Goal: Transaction & Acquisition: Purchase product/service

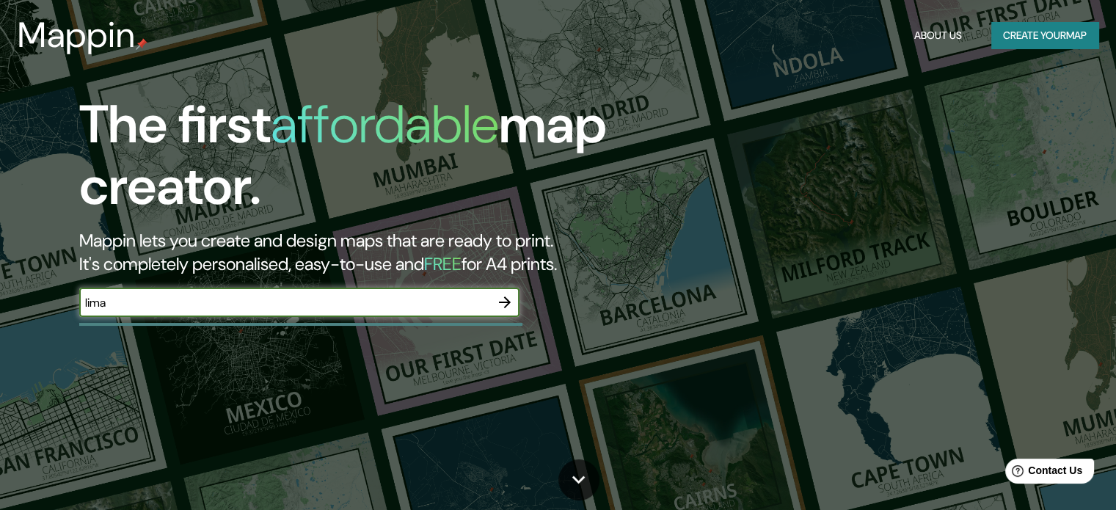
type input "lima"
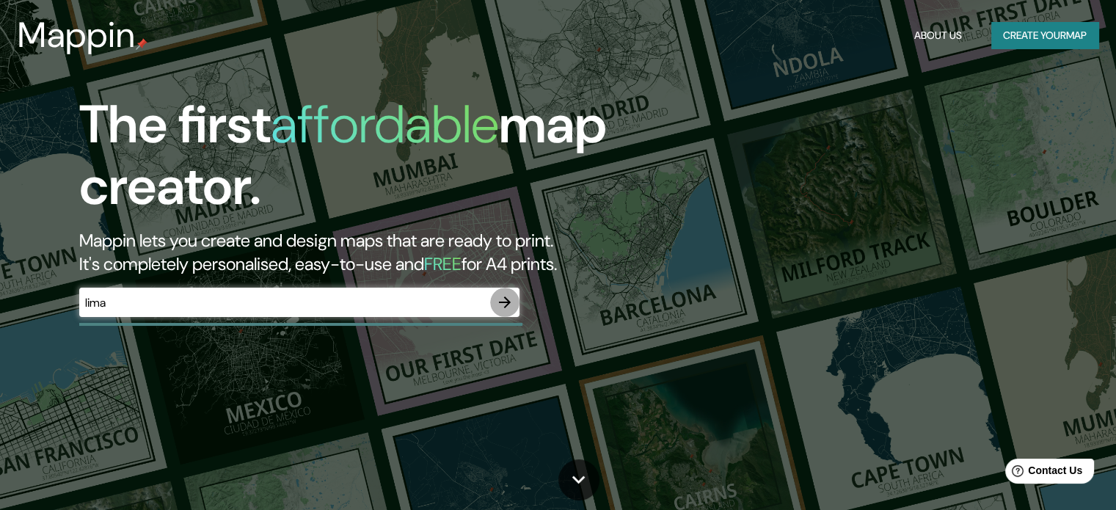
click at [503, 298] on icon "button" at bounding box center [505, 302] width 18 height 18
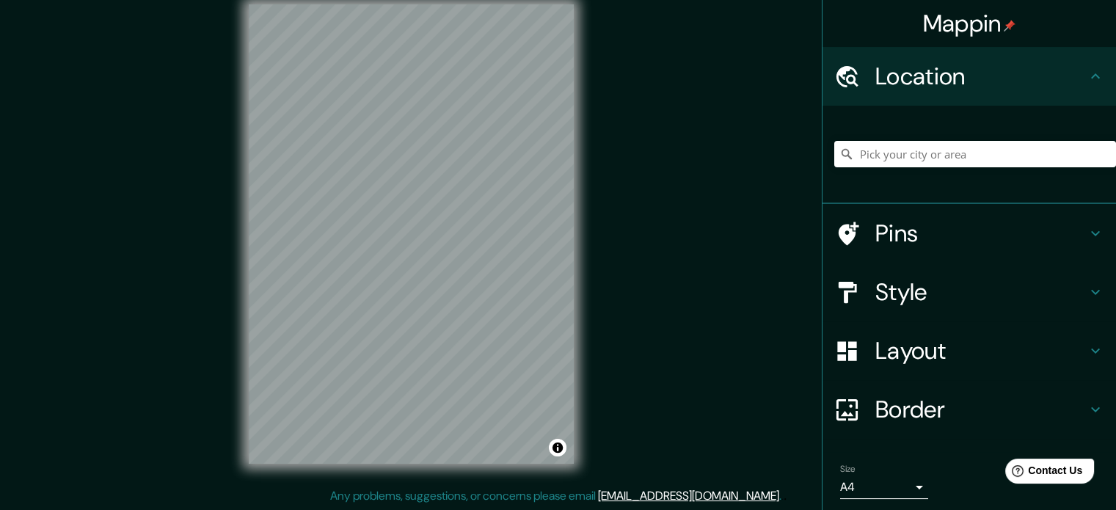
click at [965, 234] on h4 "Pins" at bounding box center [980, 233] width 211 height 29
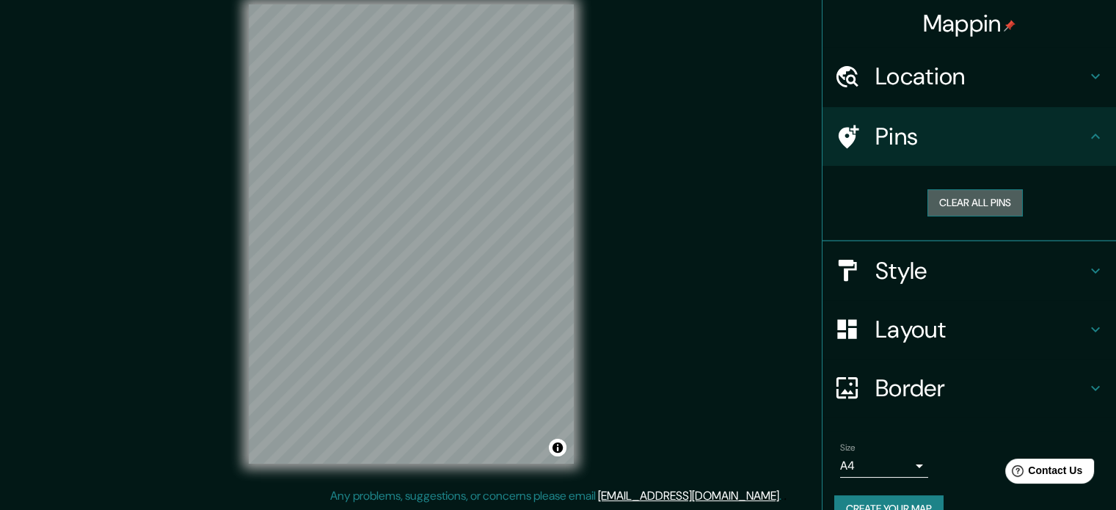
click at [971, 202] on button "Clear all pins" at bounding box center [974, 202] width 95 height 27
click at [977, 197] on button "Clear all pins" at bounding box center [974, 202] width 95 height 27
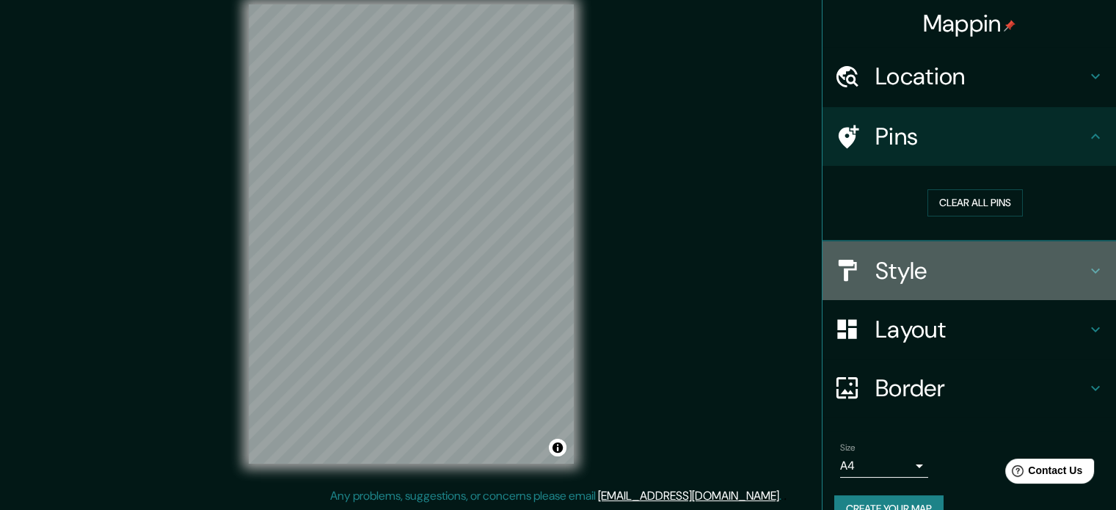
click at [979, 249] on div "Style" at bounding box center [968, 270] width 293 height 59
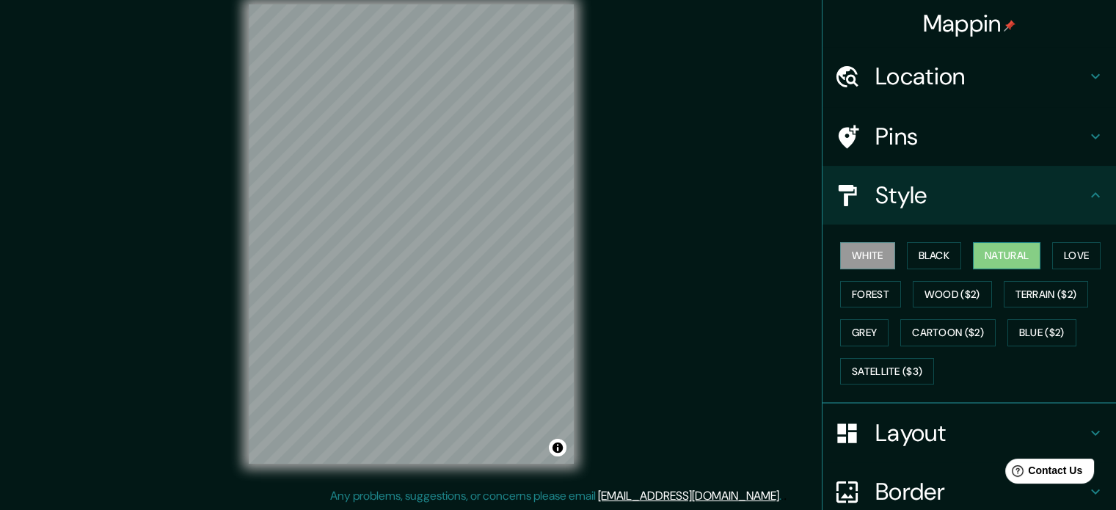
click at [982, 254] on button "Natural" at bounding box center [1006, 255] width 67 height 27
click at [899, 359] on button "Satellite ($3)" at bounding box center [887, 371] width 94 height 27
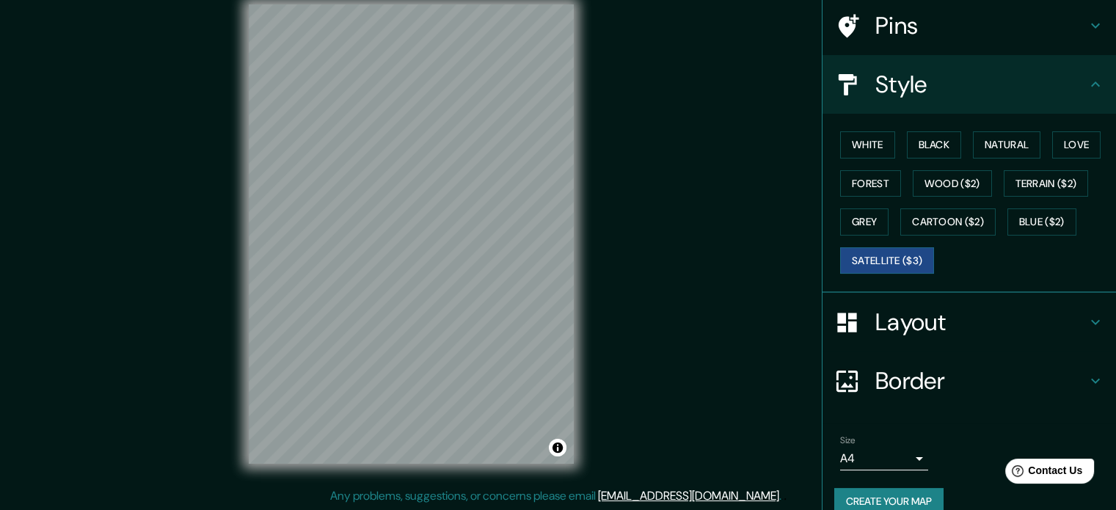
scroll to position [131, 0]
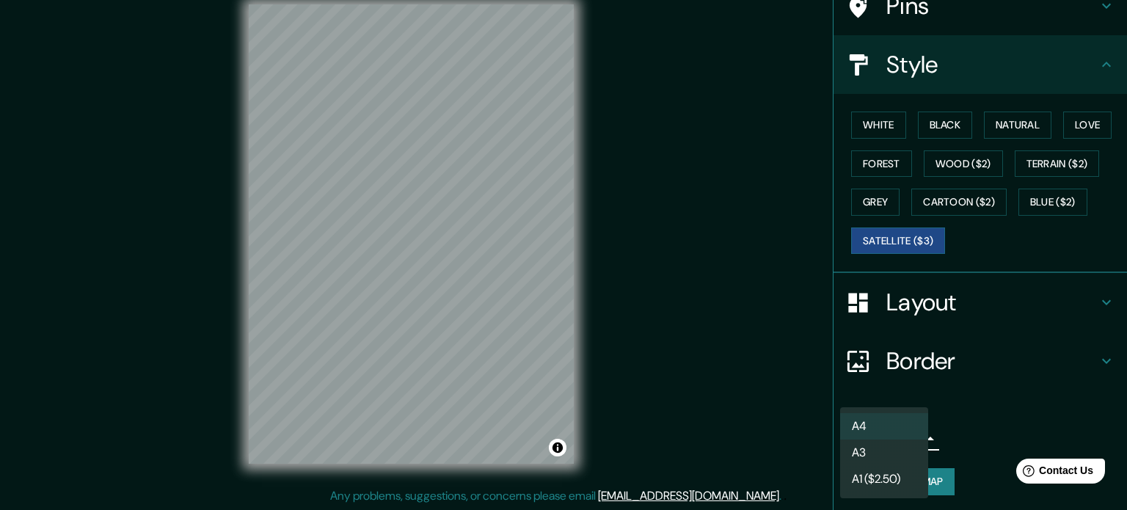
click at [916, 435] on body "Mappin Location Pins Style [PERSON_NAME] Black Natural Love Forest [PERSON_NAME…" at bounding box center [563, 236] width 1127 height 510
click at [913, 462] on li "A3" at bounding box center [884, 452] width 88 height 26
type input "a4"
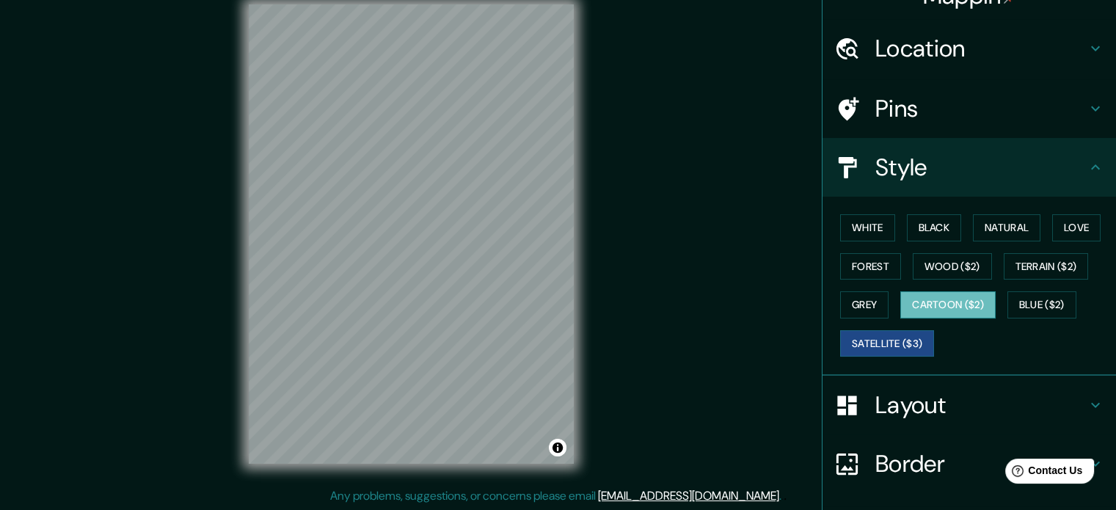
scroll to position [0, 0]
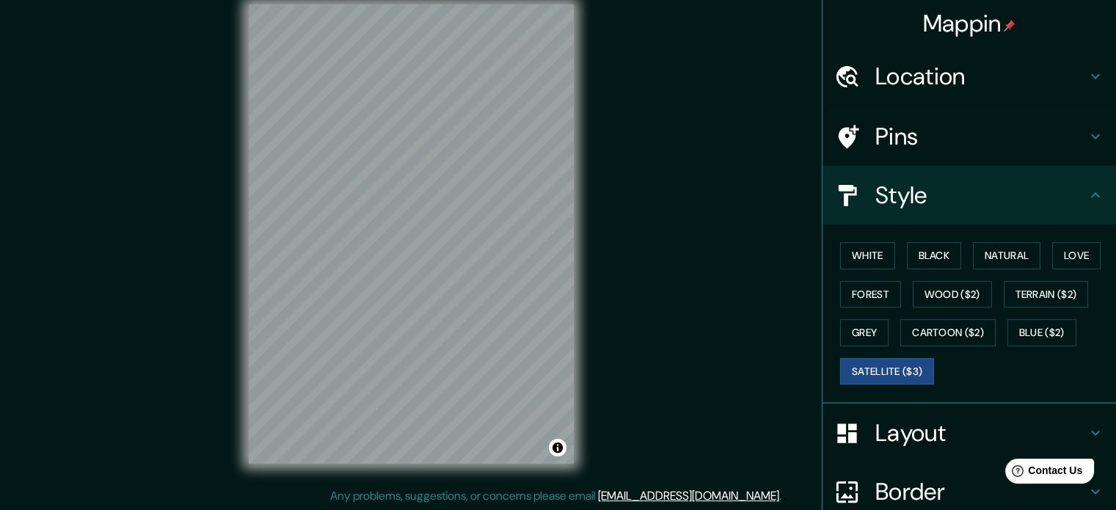
click at [954, 420] on h4 "Layout" at bounding box center [980, 432] width 211 height 29
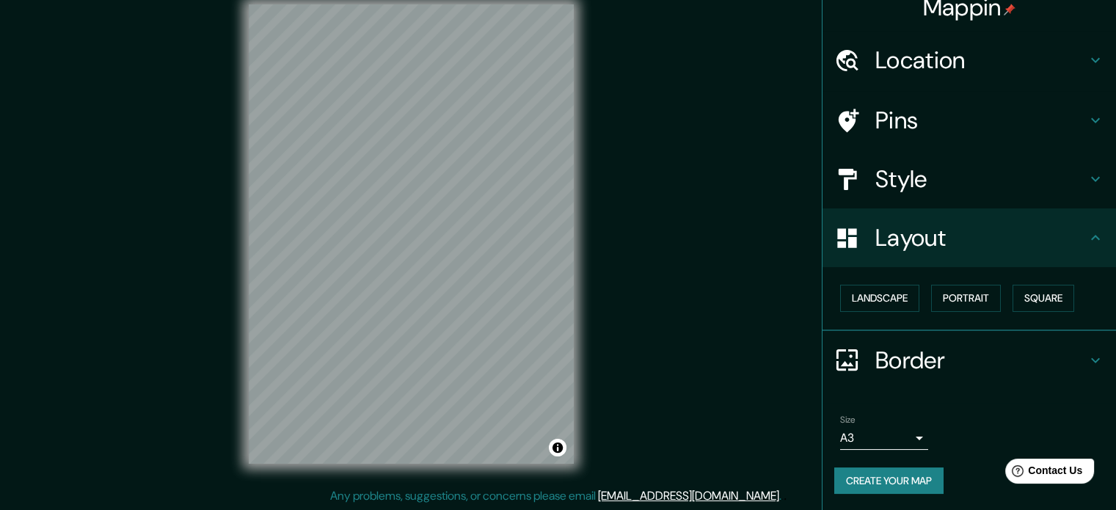
scroll to position [16, 0]
click at [939, 351] on h4 "Border" at bounding box center [980, 360] width 211 height 29
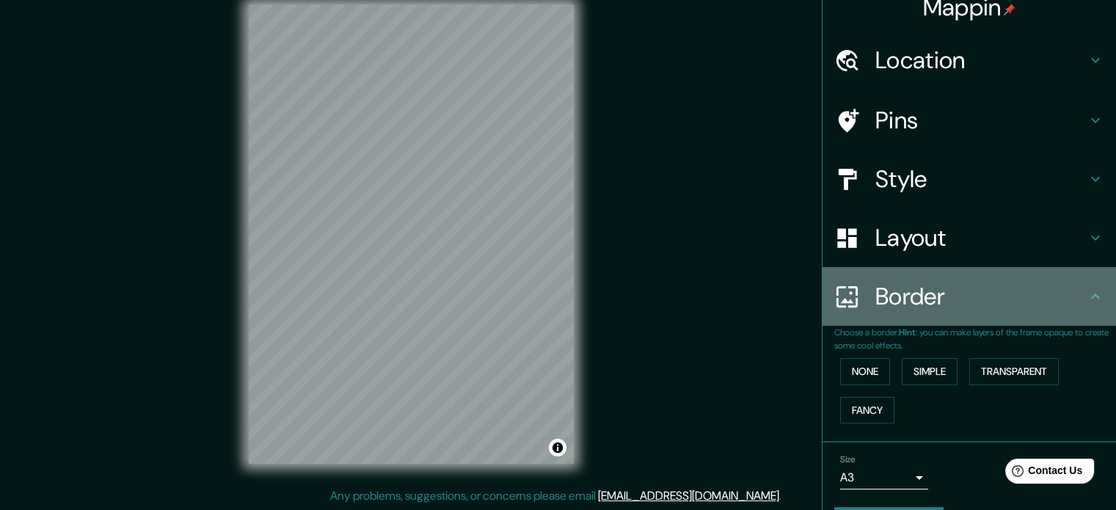
click at [961, 307] on h4 "Border" at bounding box center [980, 296] width 211 height 29
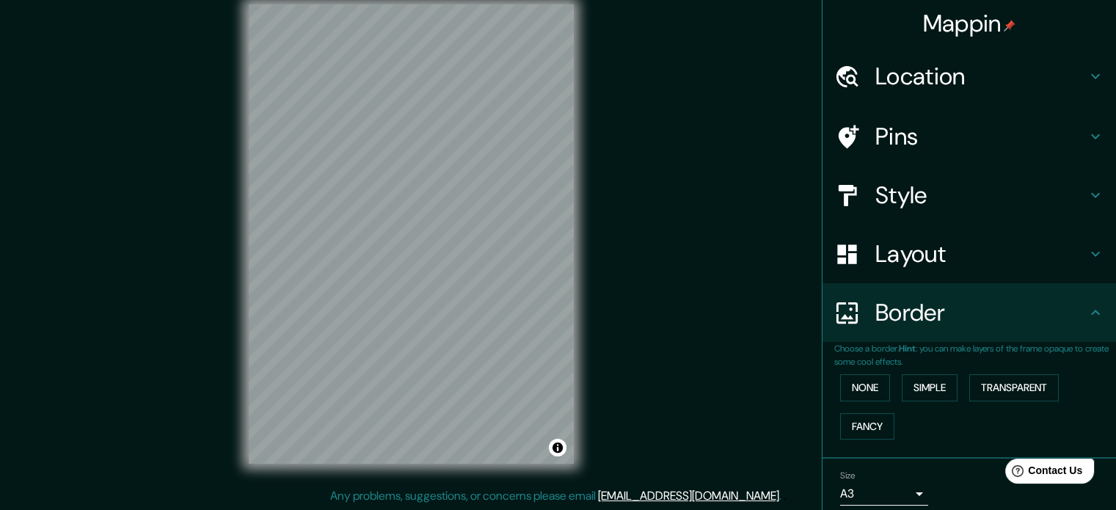
scroll to position [0, 0]
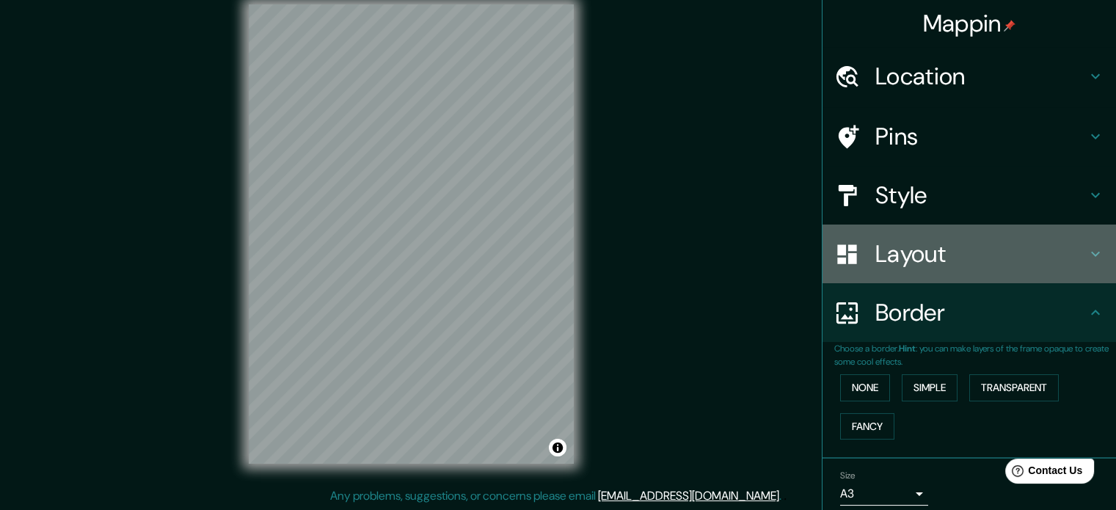
click at [963, 238] on div "Layout" at bounding box center [968, 253] width 293 height 59
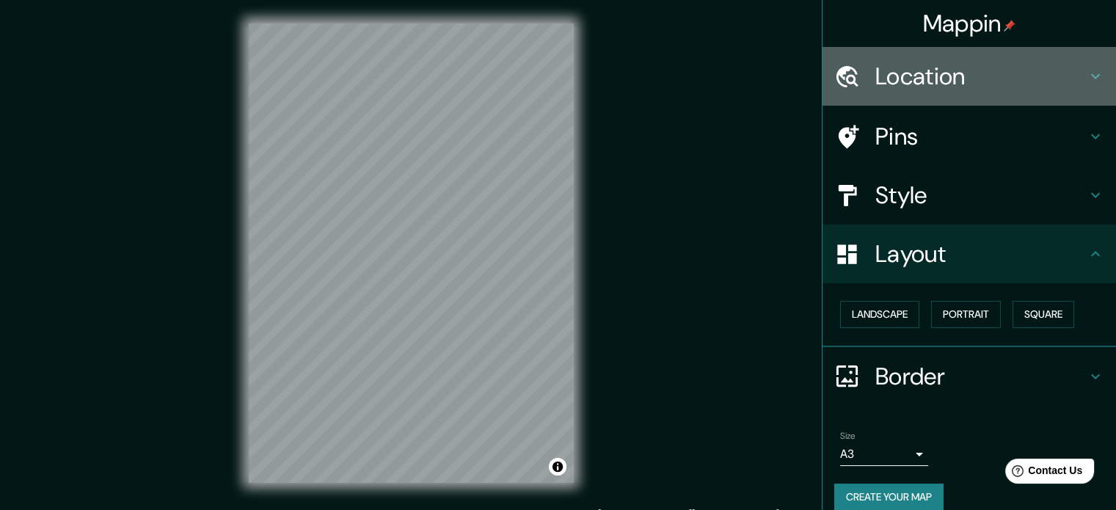
click at [967, 77] on h4 "Location" at bounding box center [980, 76] width 211 height 29
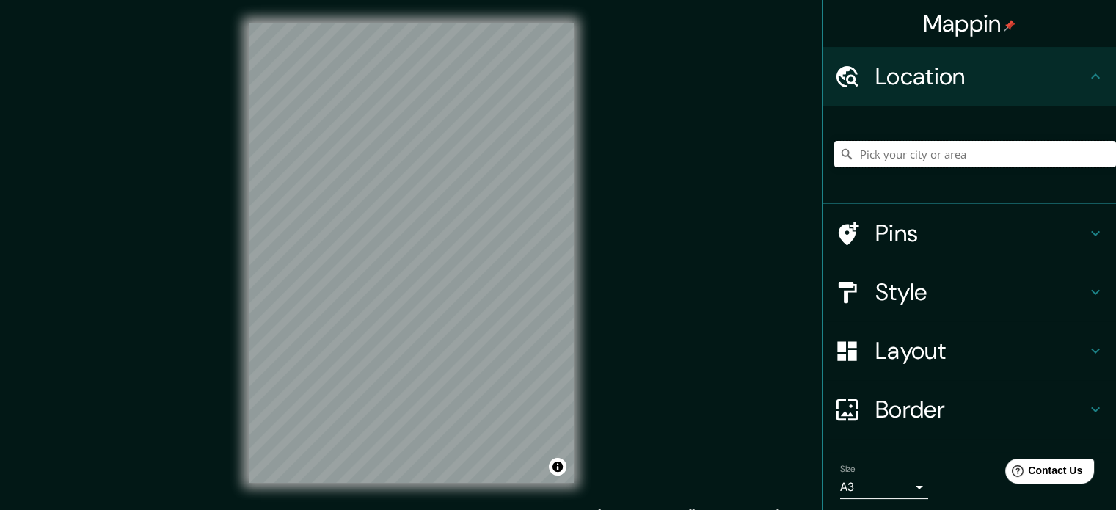
click at [938, 161] on input "Pick your city or area" at bounding box center [975, 154] width 282 height 26
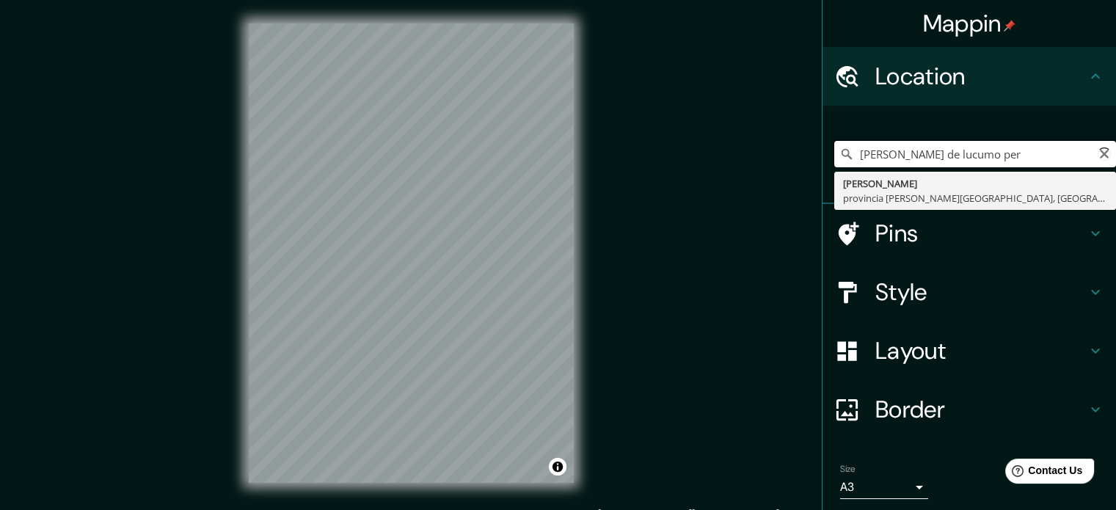
type input "[PERSON_NAME] de [PERSON_NAME][GEOGRAPHIC_DATA]"
